Goal: Transaction & Acquisition: Purchase product/service

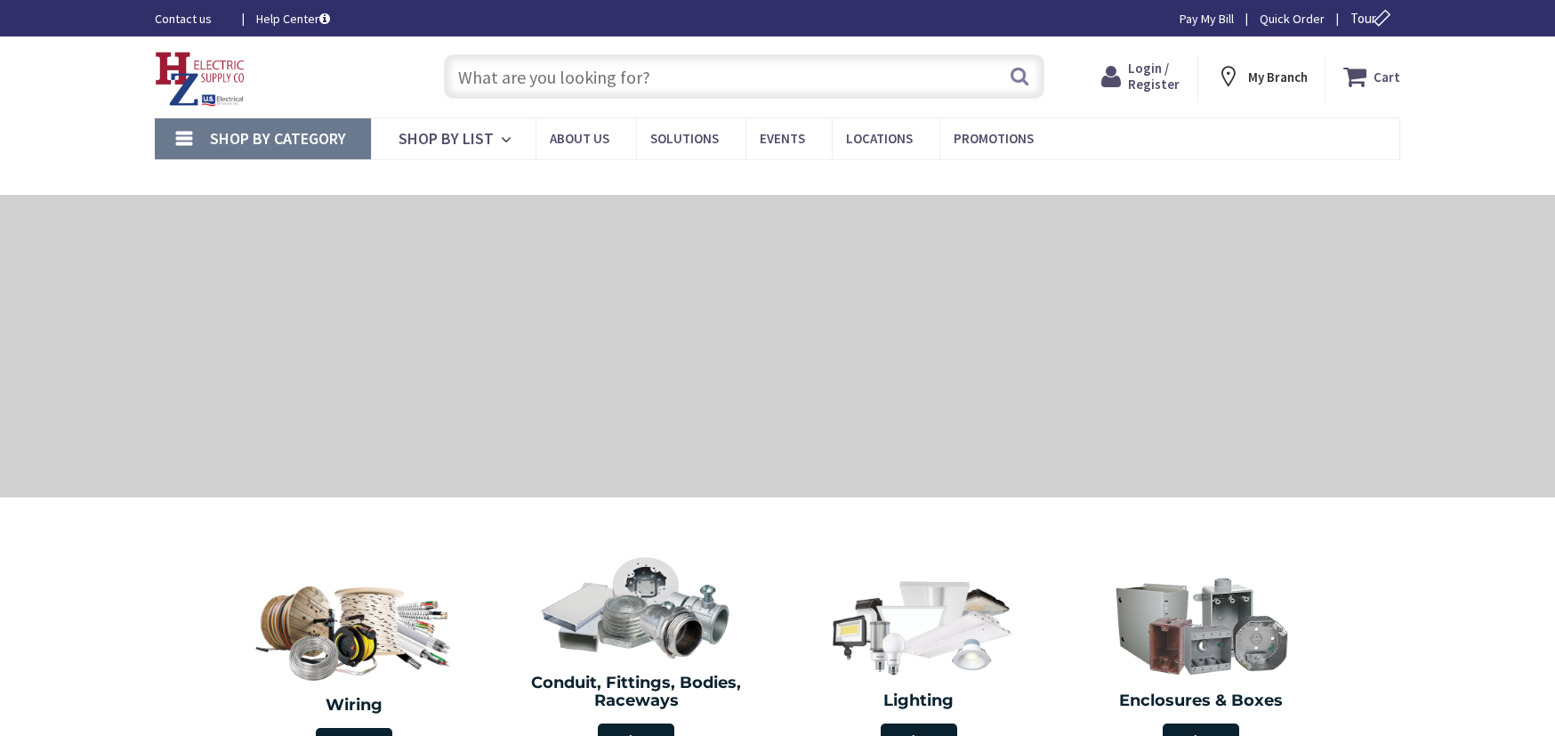
type input "[PERSON_NAME] Corners Rd, [GEOGRAPHIC_DATA], [GEOGRAPHIC_DATA]"
drag, startPoint x: 0, startPoint y: 0, endPoint x: 682, endPoint y: 80, distance: 687.1
click at [682, 80] on input "text" at bounding box center [744, 76] width 601 height 44
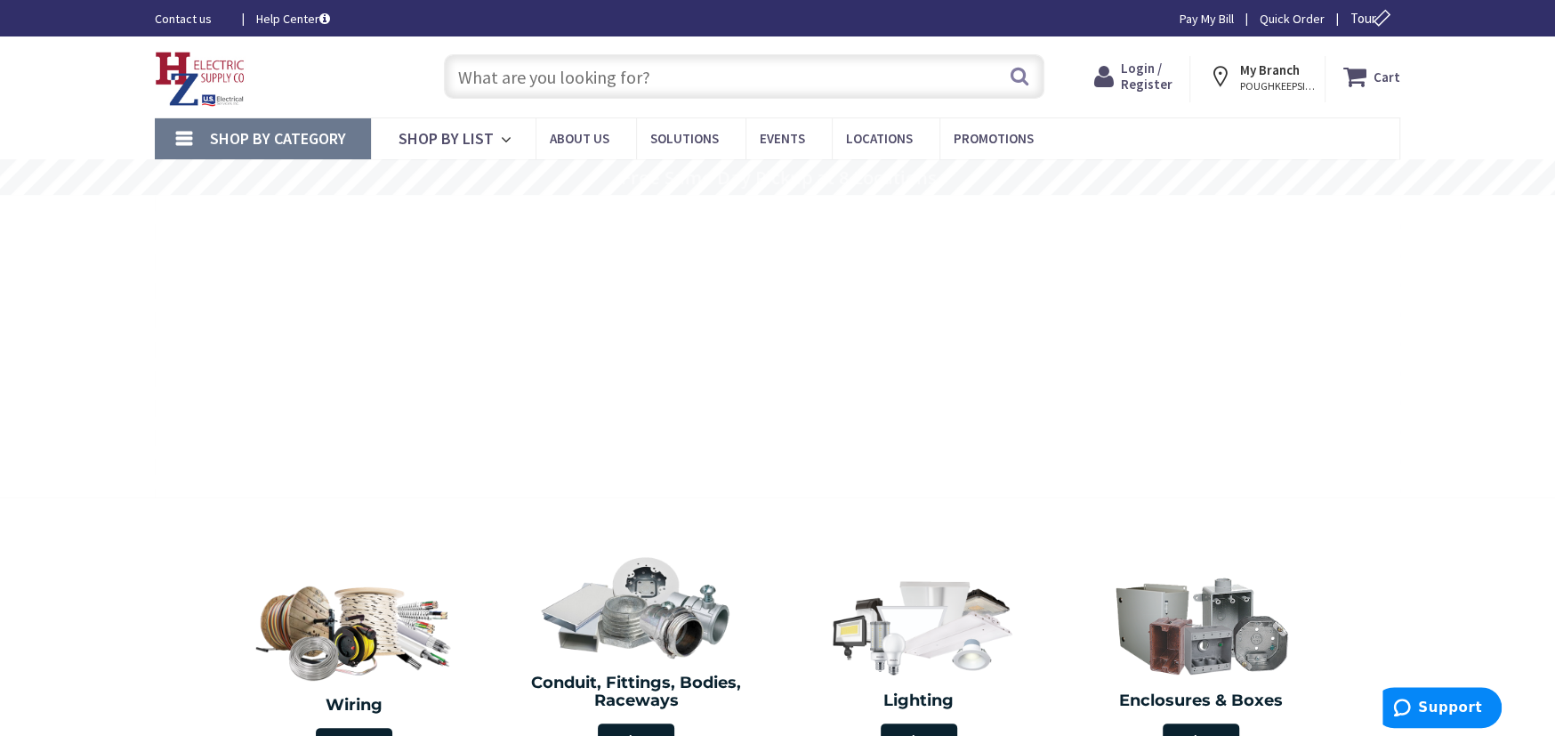
paste input "Duplex Brass Floor Recep"
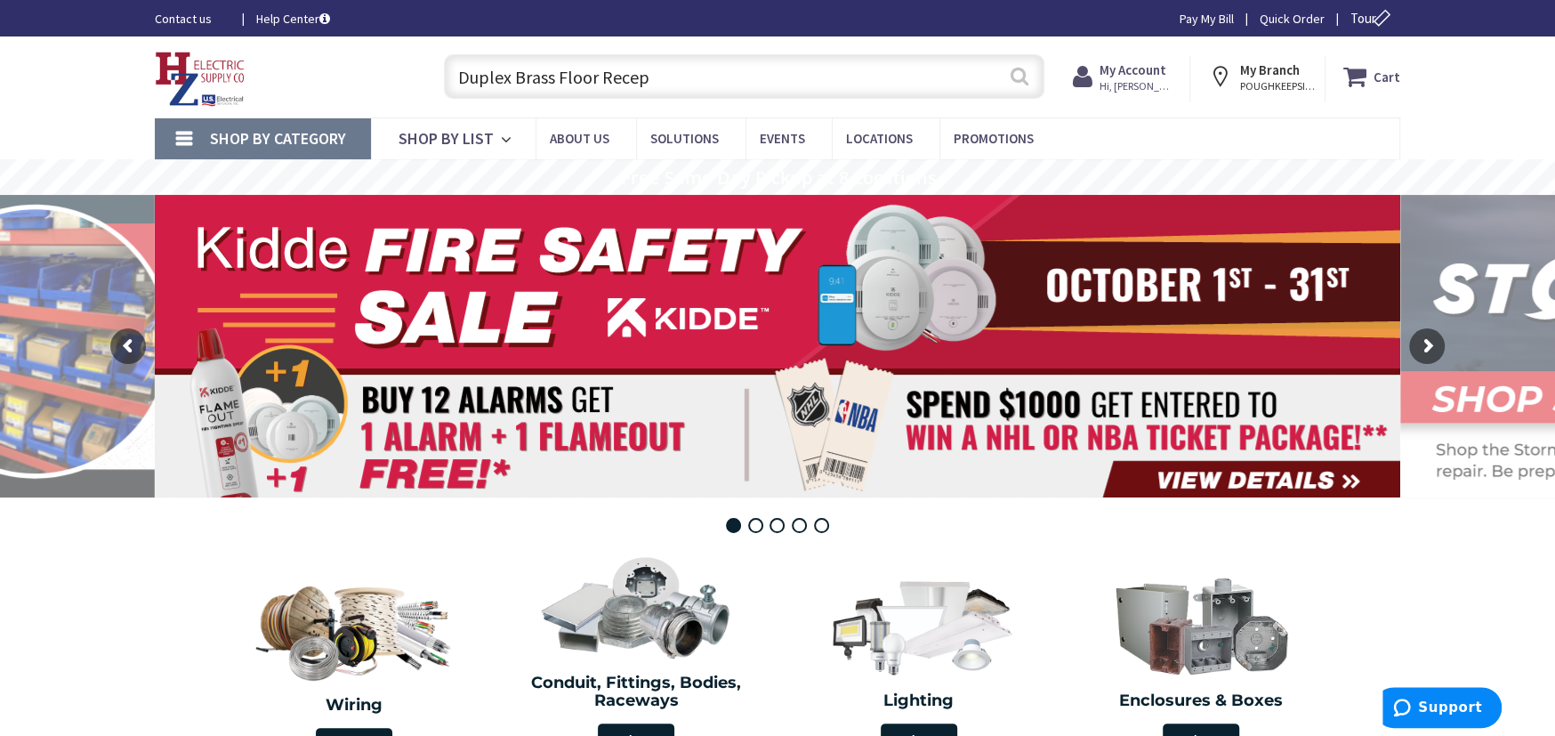
type input "Duplex Brass Floor Recep"
click at [1014, 84] on button "Search" at bounding box center [1019, 76] width 23 height 40
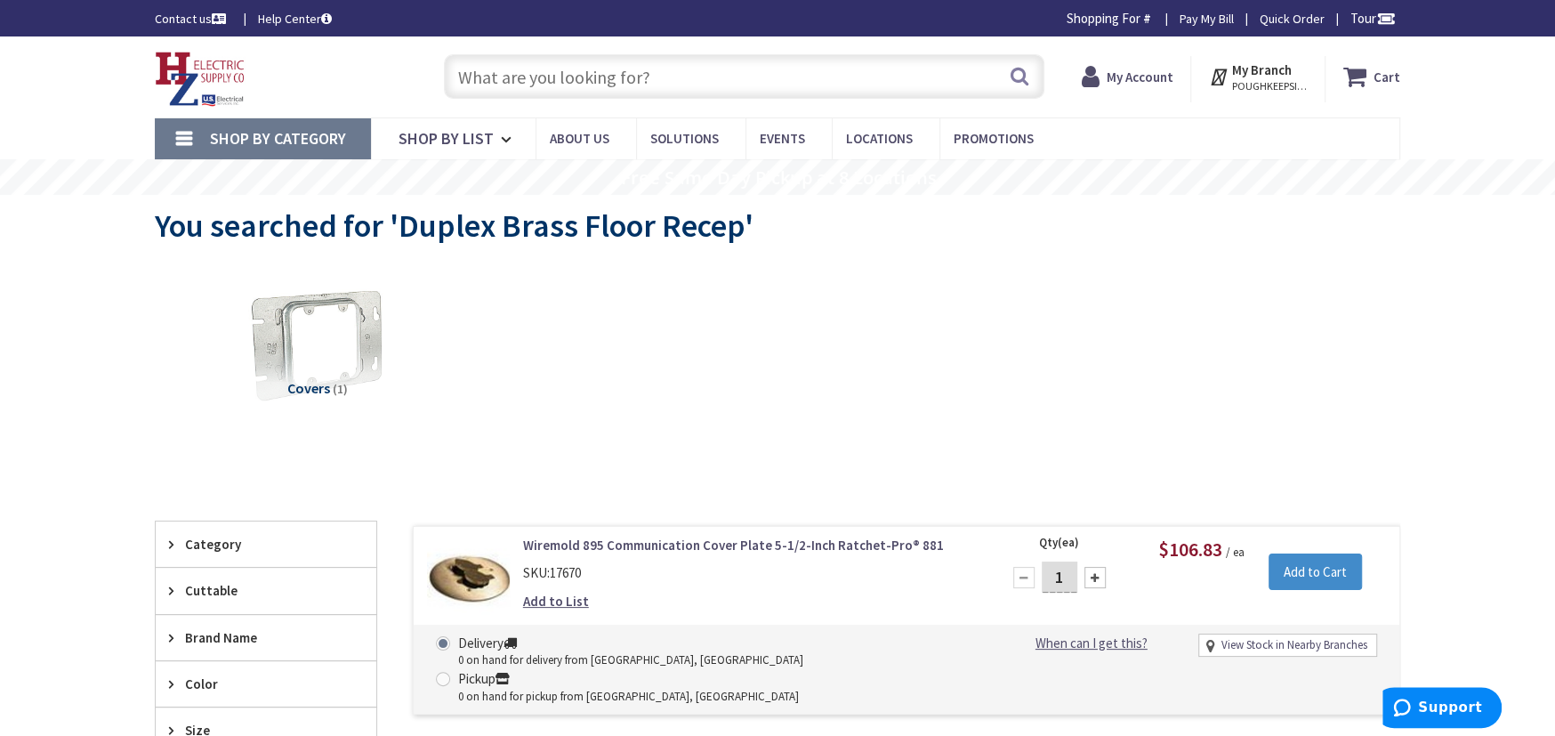
click at [680, 70] on input "text" at bounding box center [744, 76] width 601 height 44
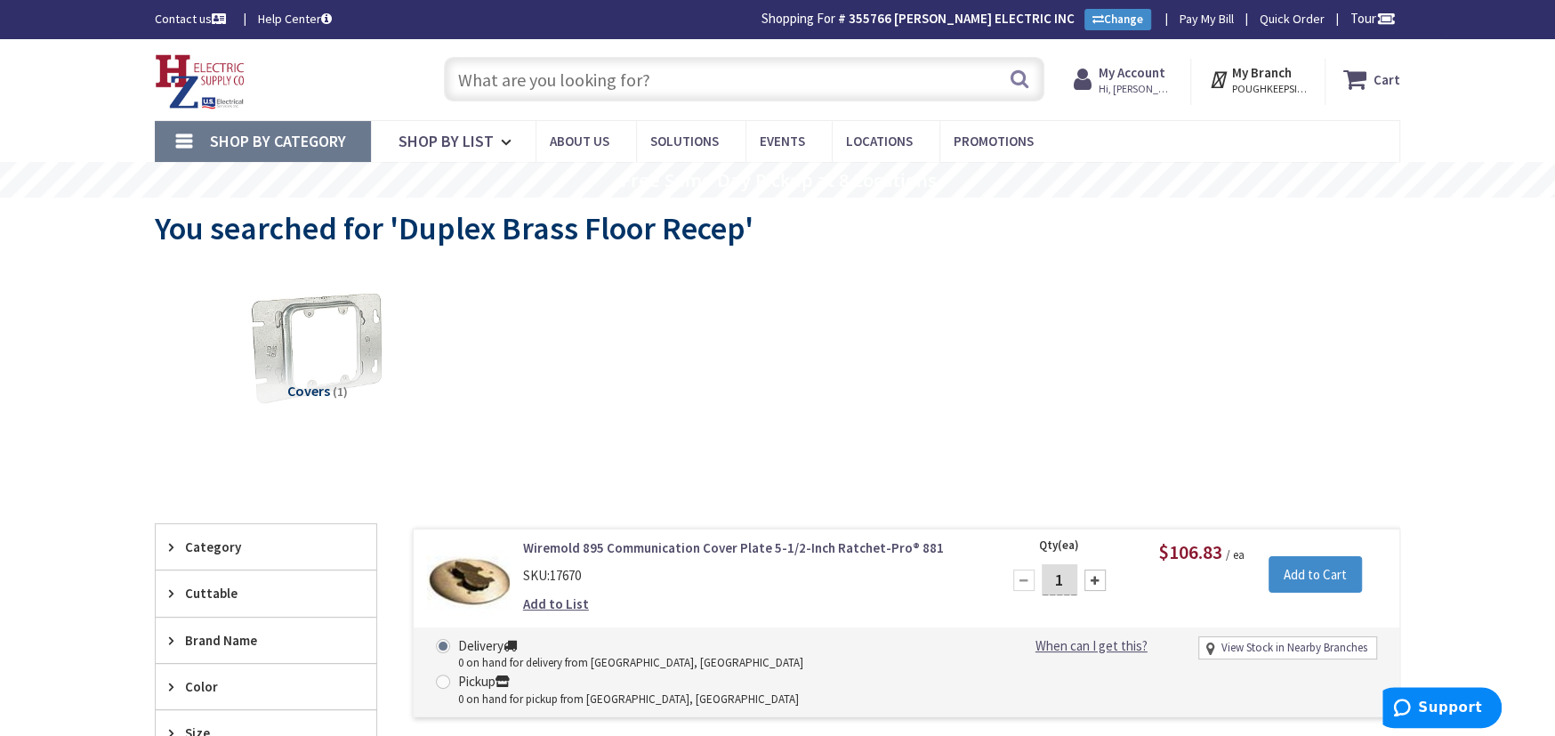
paste input "Duplex Brass Floor Recep"
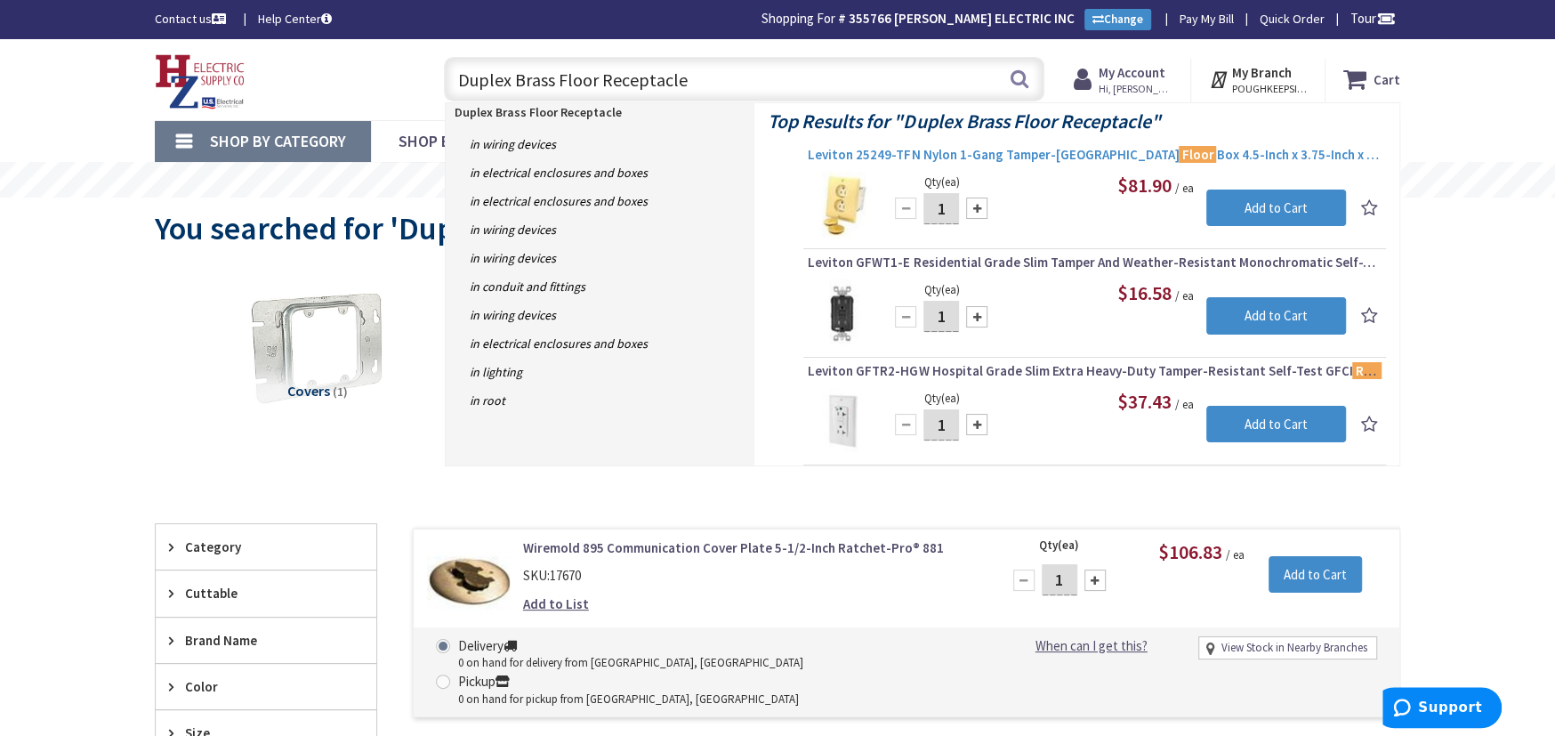
type input "Duplex Brass Floor Receptacle"
click at [976, 154] on span "Leviton 25249-TFN Nylon 1-Gang Tamper-Resistant Floor Box 4.5-Inch x 3.75-Inch …" at bounding box center [1095, 155] width 574 height 18
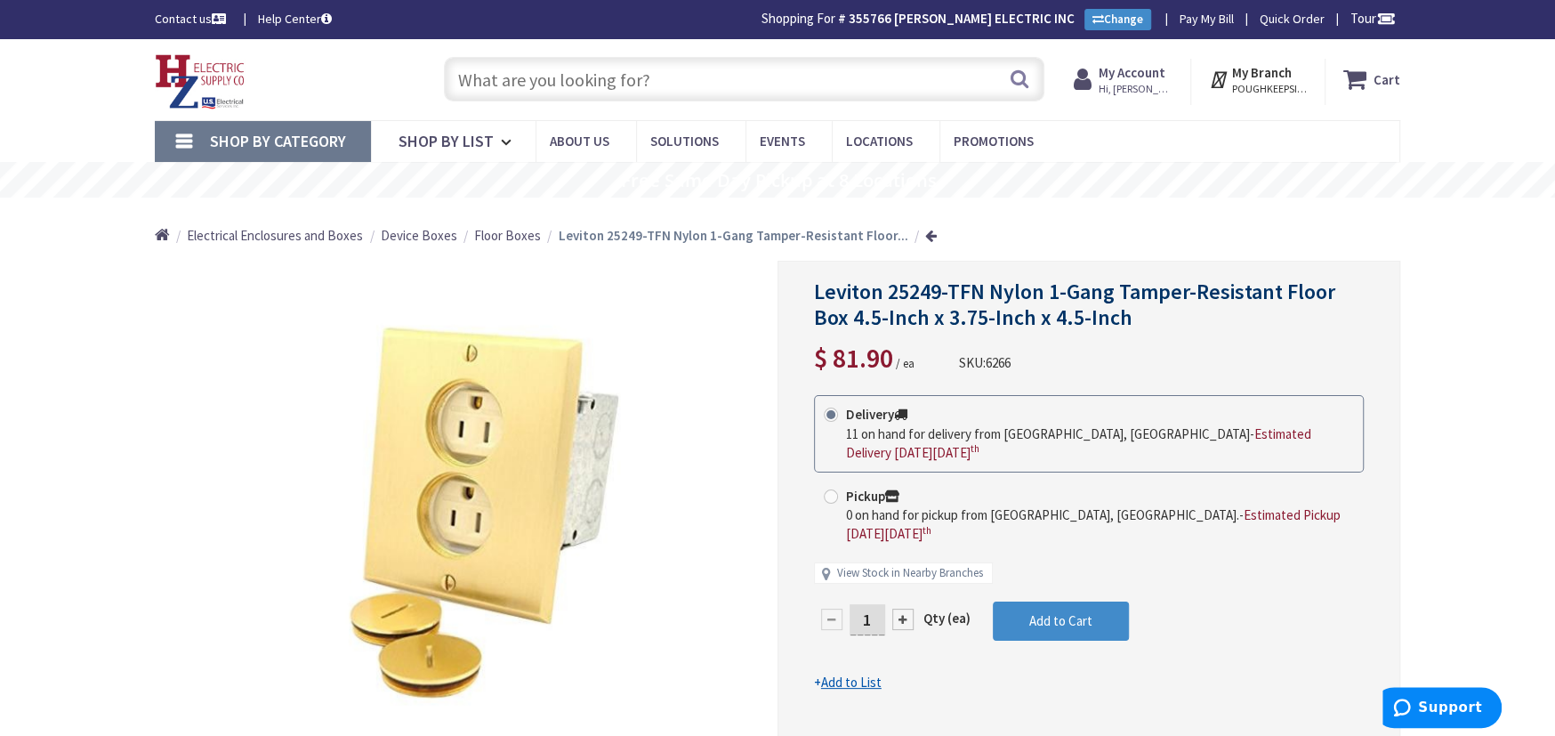
click at [789, 91] on input "text" at bounding box center [744, 79] width 601 height 44
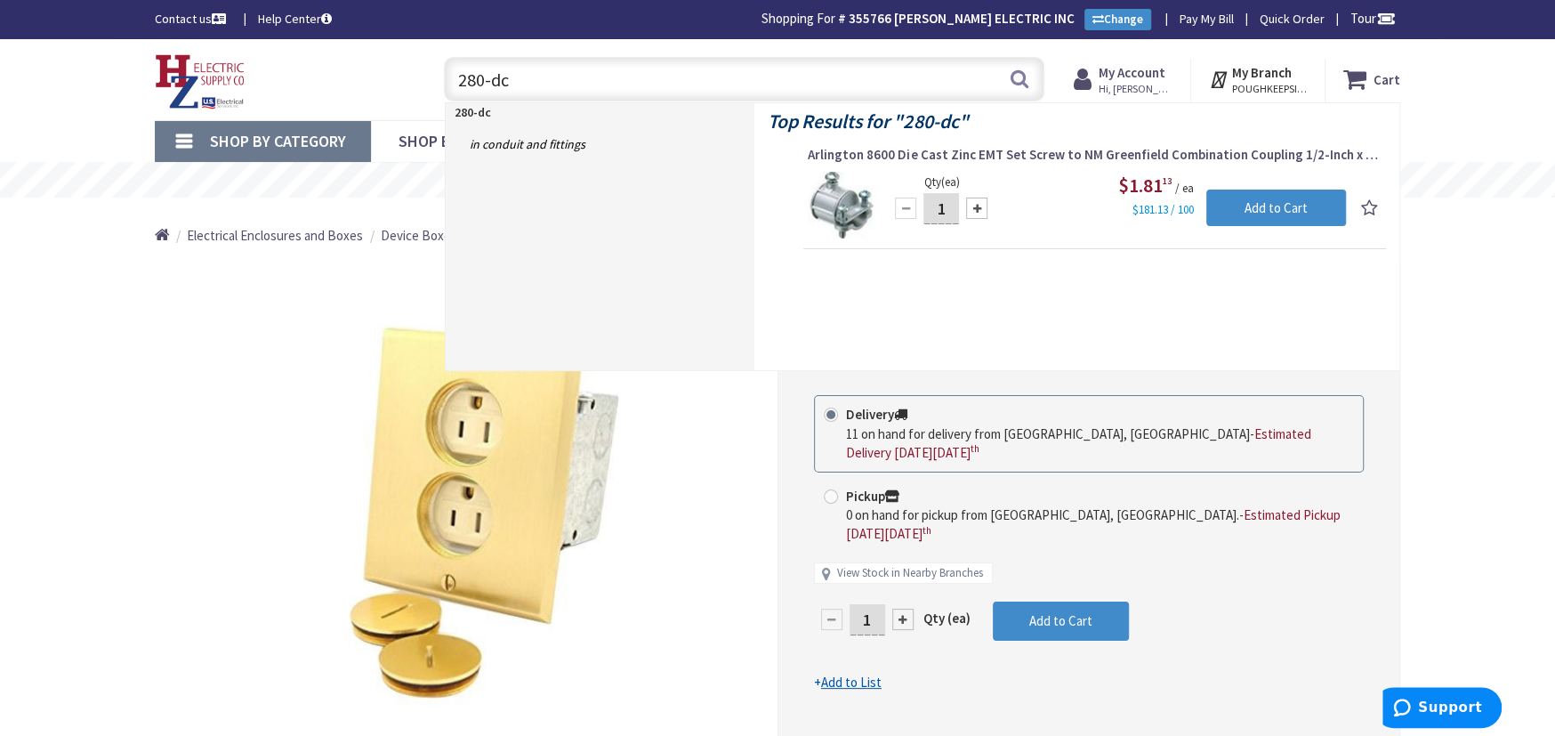
type input "280-dc"
click at [1132, 153] on span "Arlington 8600 Die Cast Zinc EMT Set Screw to NM Greenfield Combination Couplin…" at bounding box center [1095, 155] width 574 height 18
